Goal: Check status: Check status

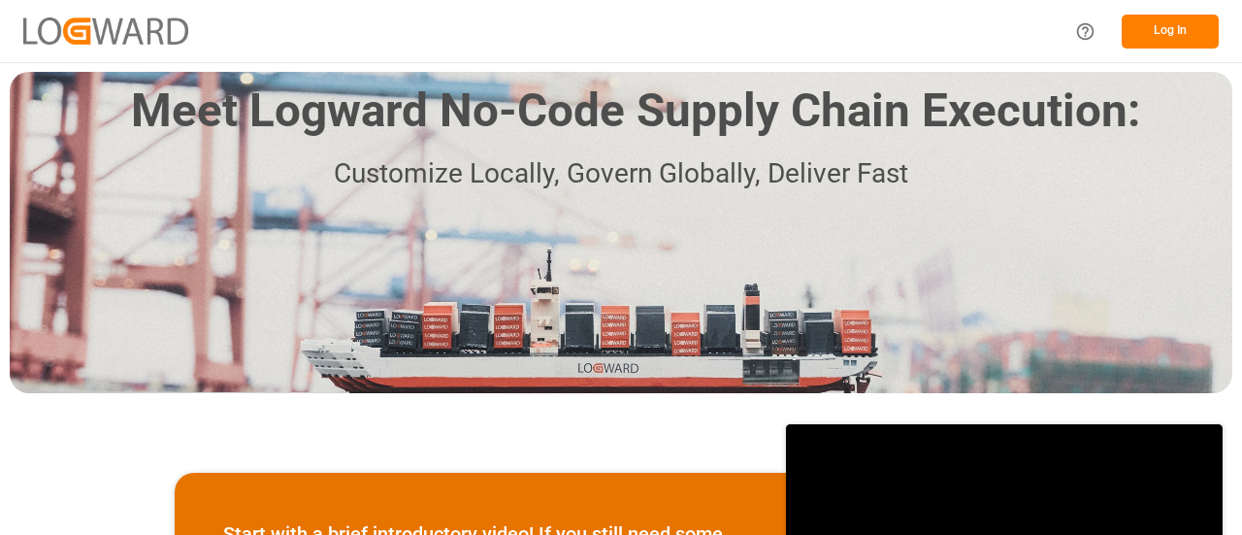
click at [1164, 28] on button "Log In" at bounding box center [1170, 32] width 97 height 34
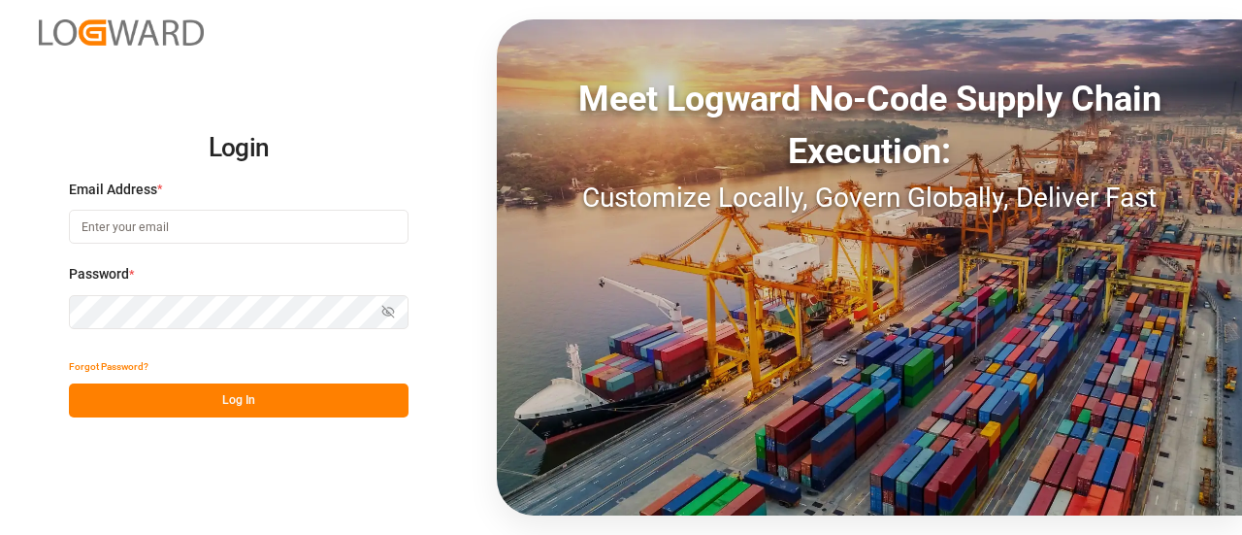
type input "[PERSON_NAME][EMAIL_ADDRESS][PERSON_NAME][DOMAIN_NAME]"
click at [235, 396] on button "Log In" at bounding box center [239, 400] width 340 height 34
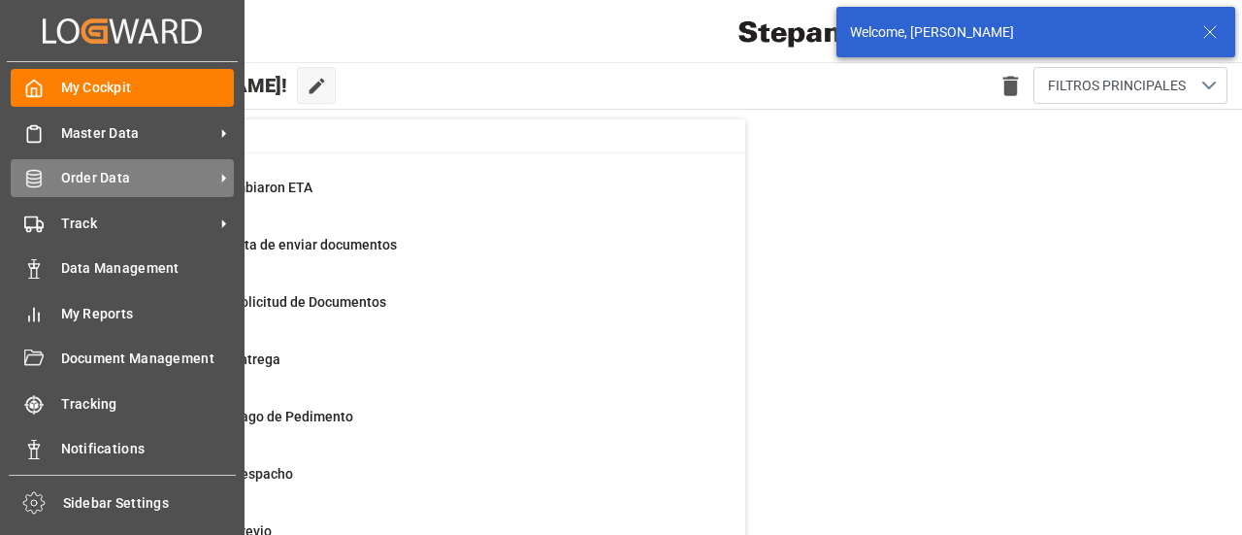
click at [85, 172] on span "Order Data" at bounding box center [137, 178] width 153 height 20
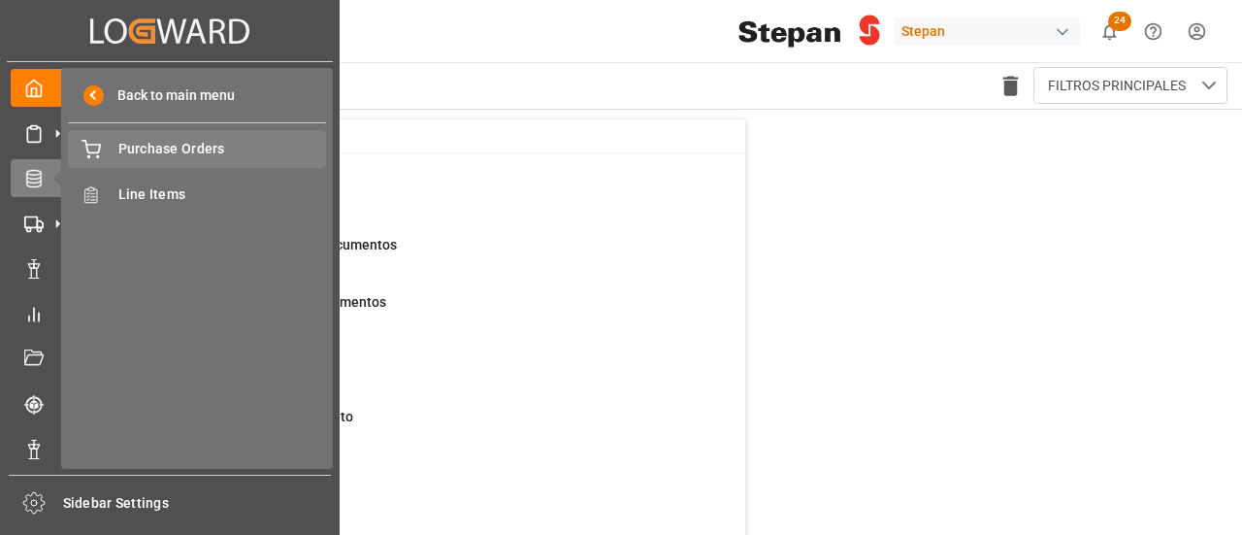
click at [223, 132] on div "Purchase Orders Purchase Orders" at bounding box center [197, 149] width 258 height 38
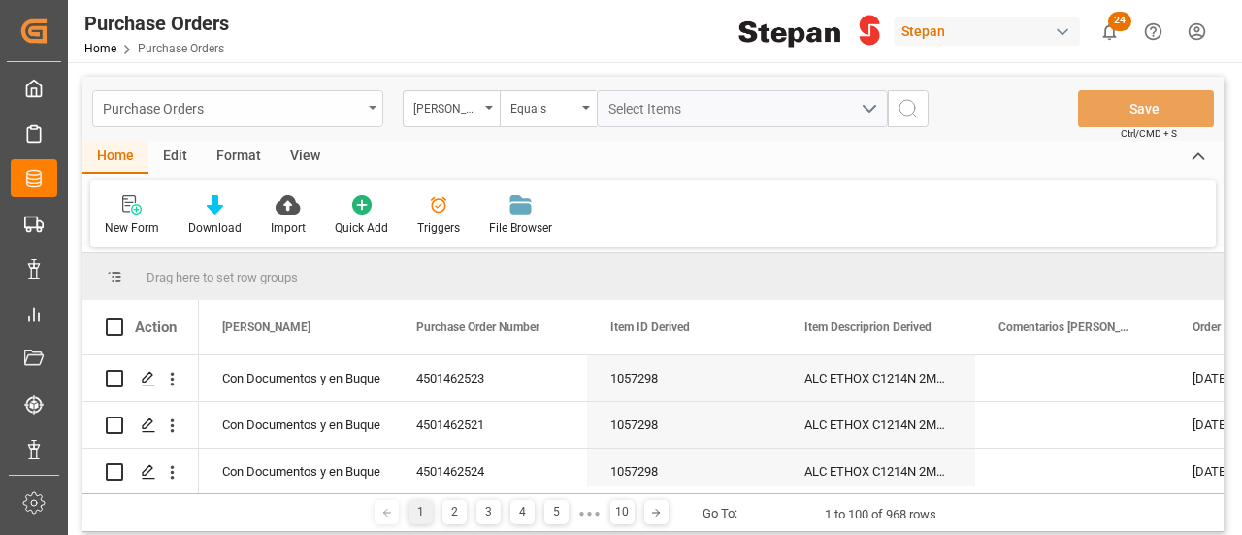
click at [373, 112] on div "Purchase Orders" at bounding box center [237, 108] width 291 height 37
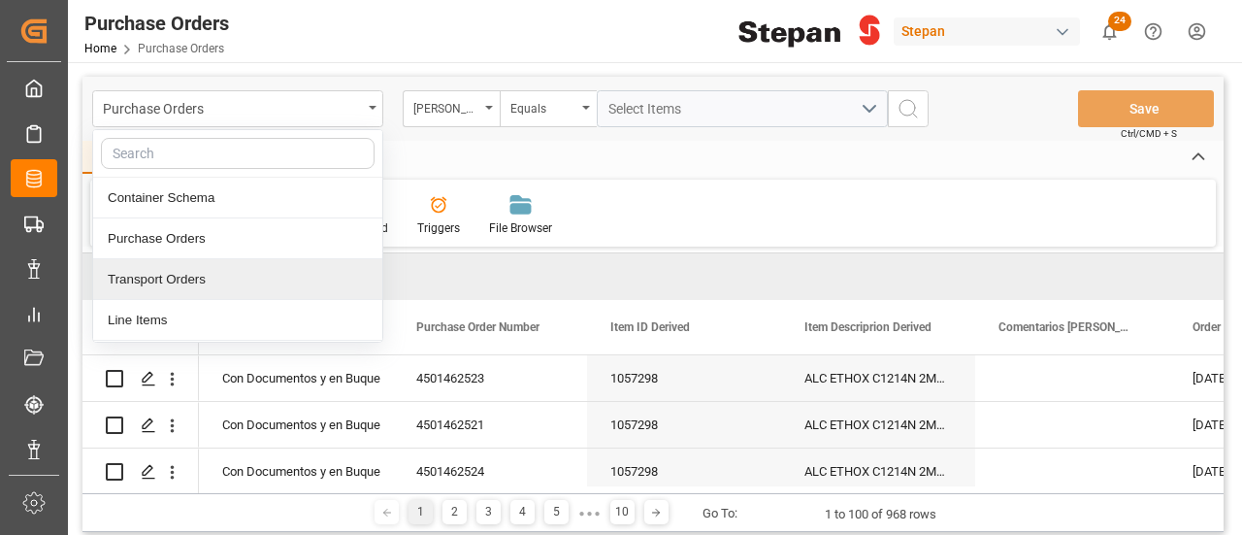
click at [188, 280] on div "Transport Orders" at bounding box center [237, 279] width 289 height 41
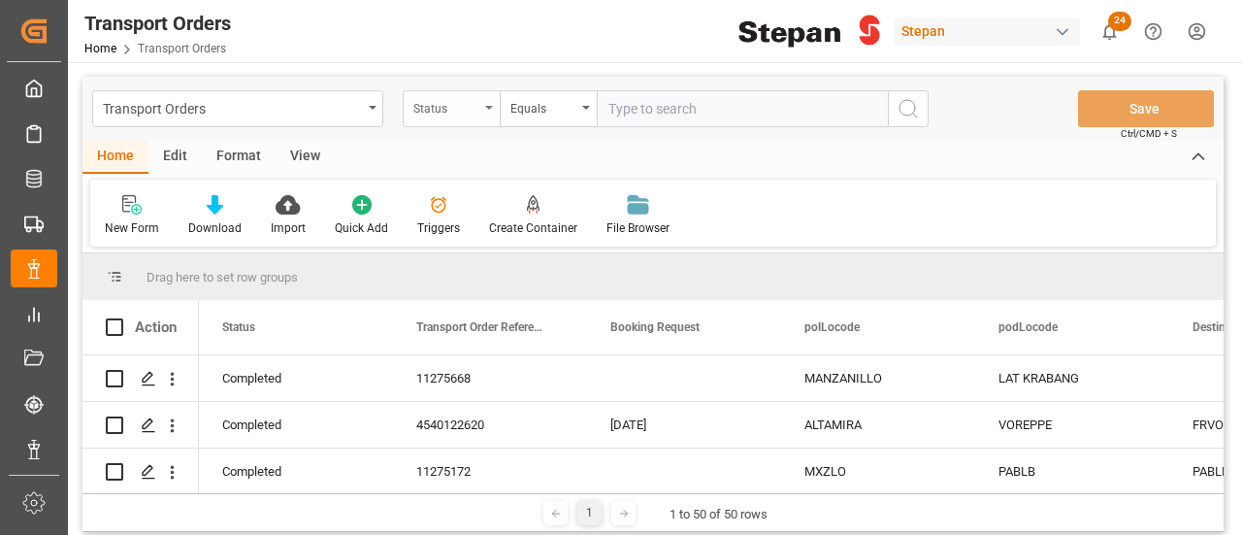
click at [487, 106] on icon "open menu" at bounding box center [489, 108] width 8 height 4
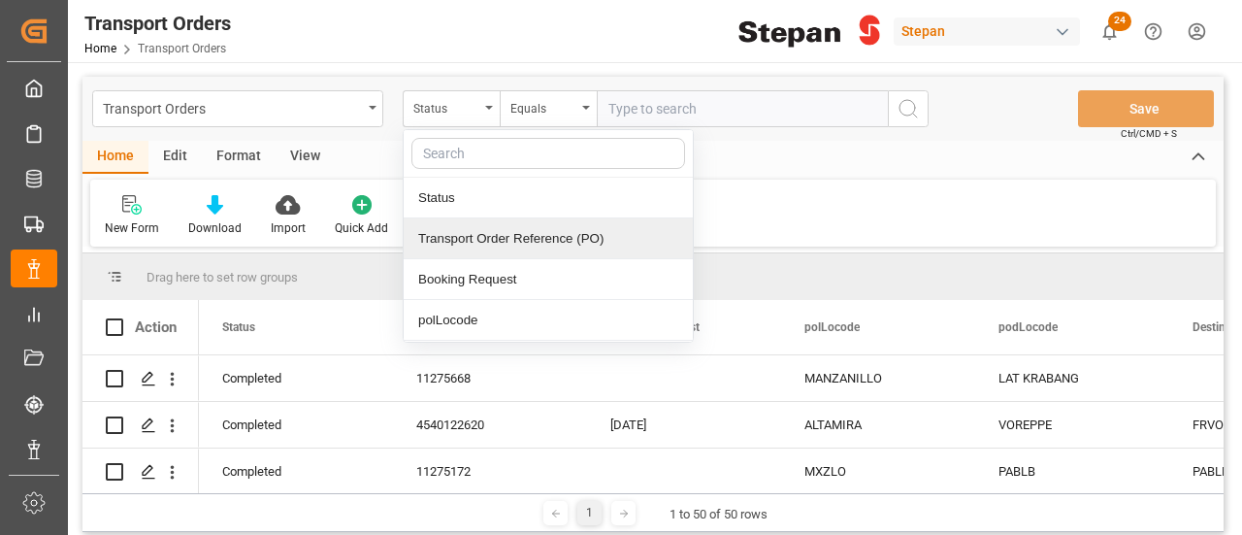
click at [458, 242] on div "Transport Order Reference (PO)" at bounding box center [548, 238] width 289 height 41
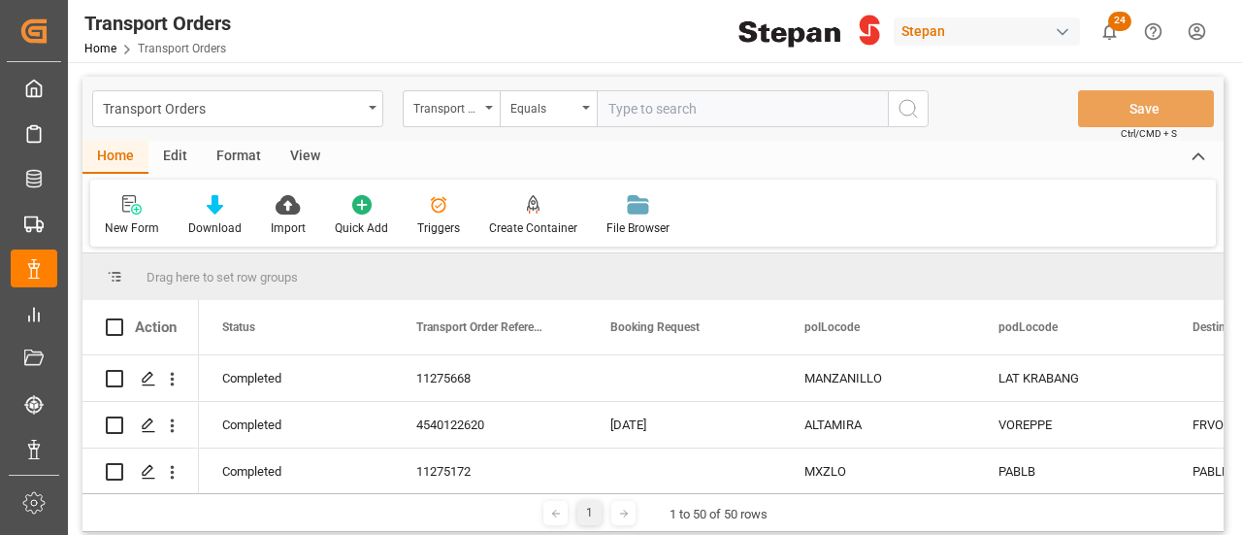
click at [667, 107] on input "text" at bounding box center [742, 108] width 291 height 37
paste input "4501468618"
drag, startPoint x: 613, startPoint y: 107, endPoint x: 662, endPoint y: 125, distance: 51.9
click at [613, 112] on input "4501468618" at bounding box center [742, 108] width 291 height 37
type input "4501468618"
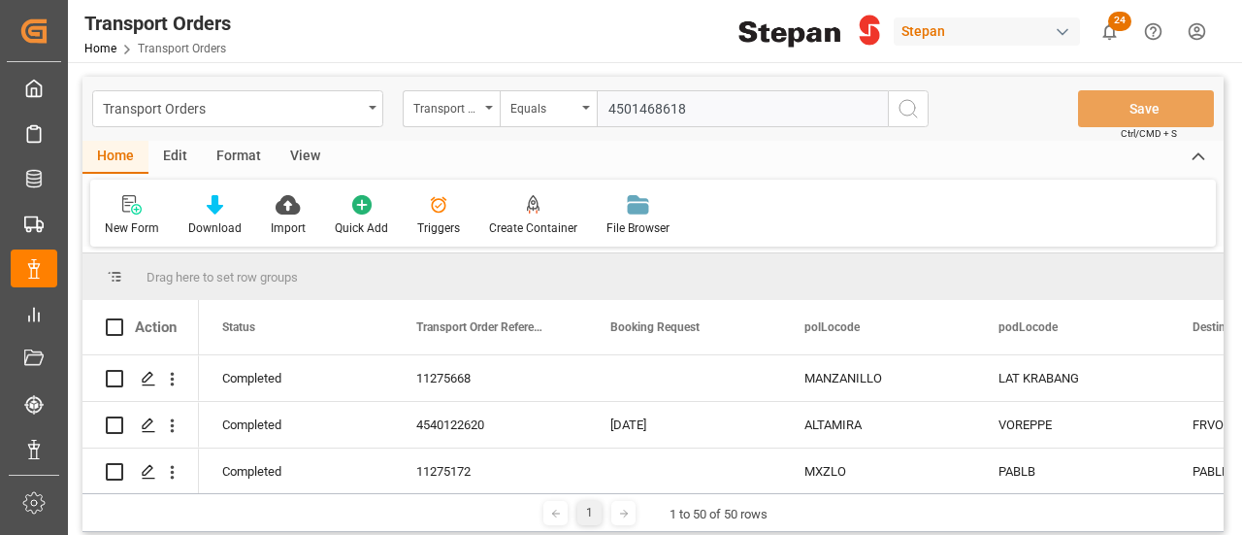
click at [909, 107] on icon "search button" at bounding box center [908, 108] width 23 height 23
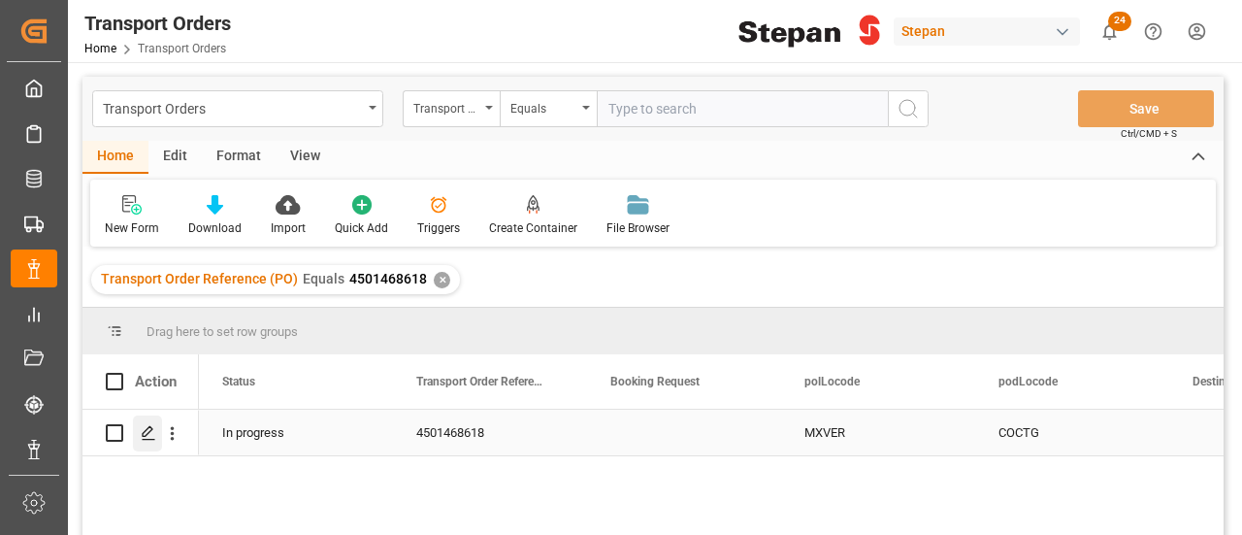
click at [143, 430] on icon "Press SPACE to select this row." at bounding box center [149, 433] width 16 height 16
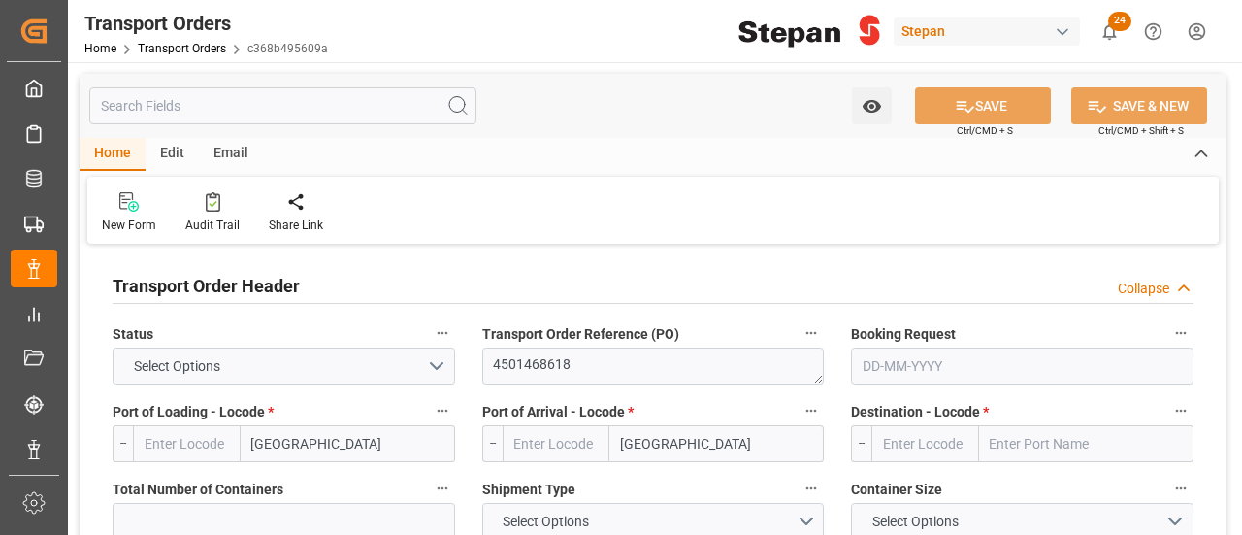
type input "MXVER"
type input "COCTG"
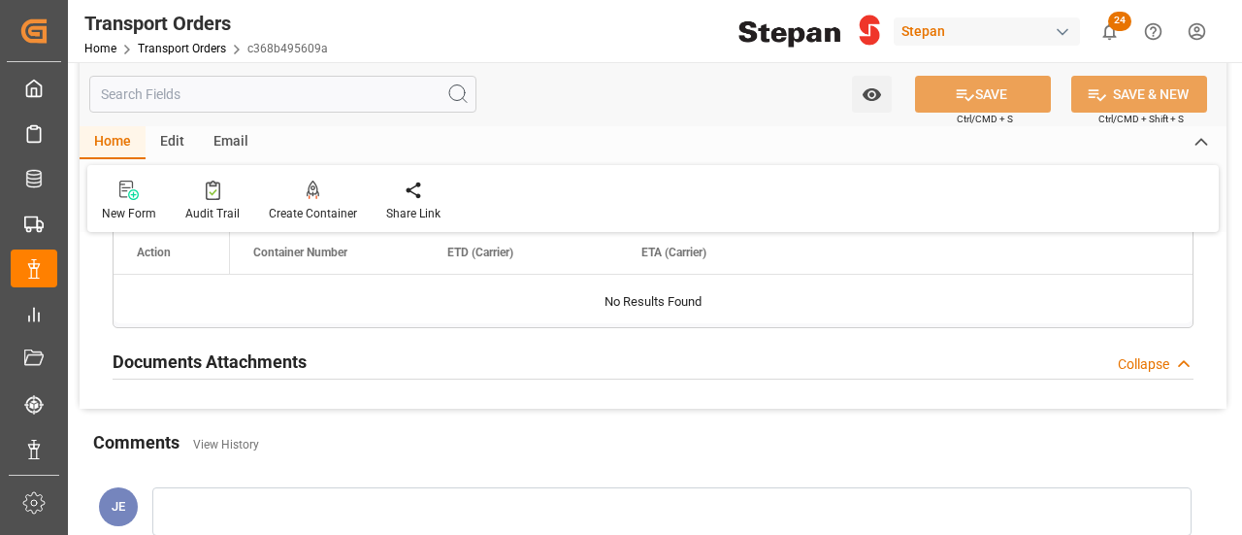
scroll to position [2232, 0]
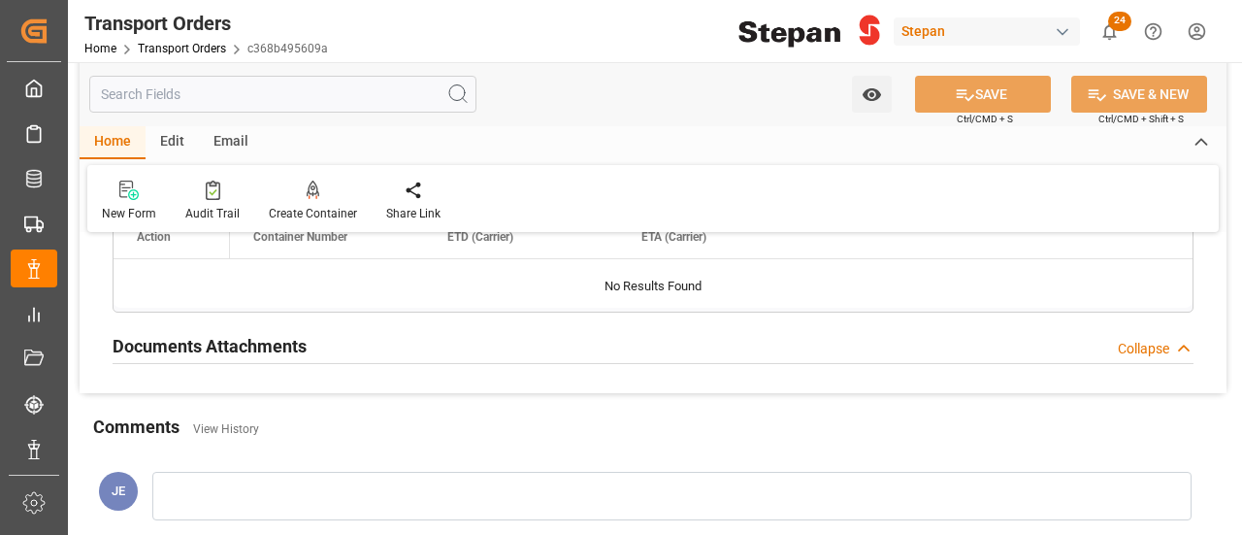
click at [1144, 343] on div "Collapse" at bounding box center [1143, 349] width 51 height 20
click at [229, 339] on h2 "Documents Attachments" at bounding box center [210, 346] width 194 height 26
